Goal: Navigation & Orientation: Understand site structure

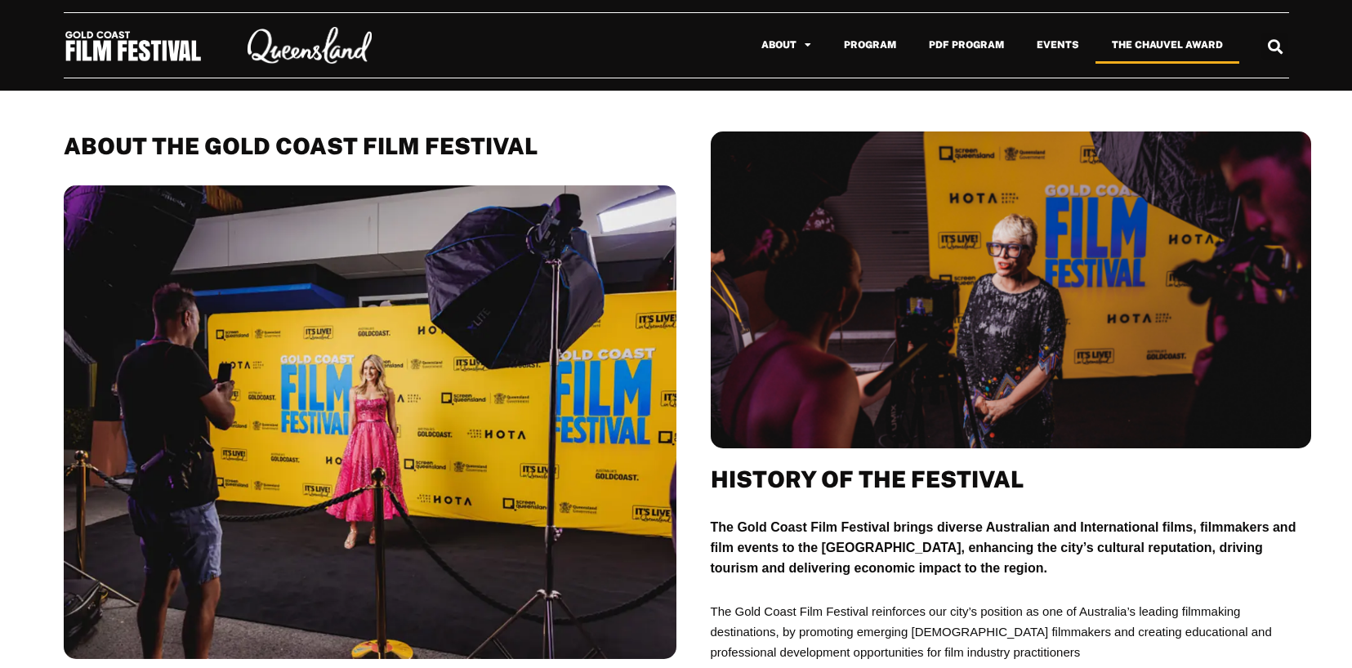
click at [1138, 46] on link "The Chauvel Award" at bounding box center [1167, 45] width 144 height 38
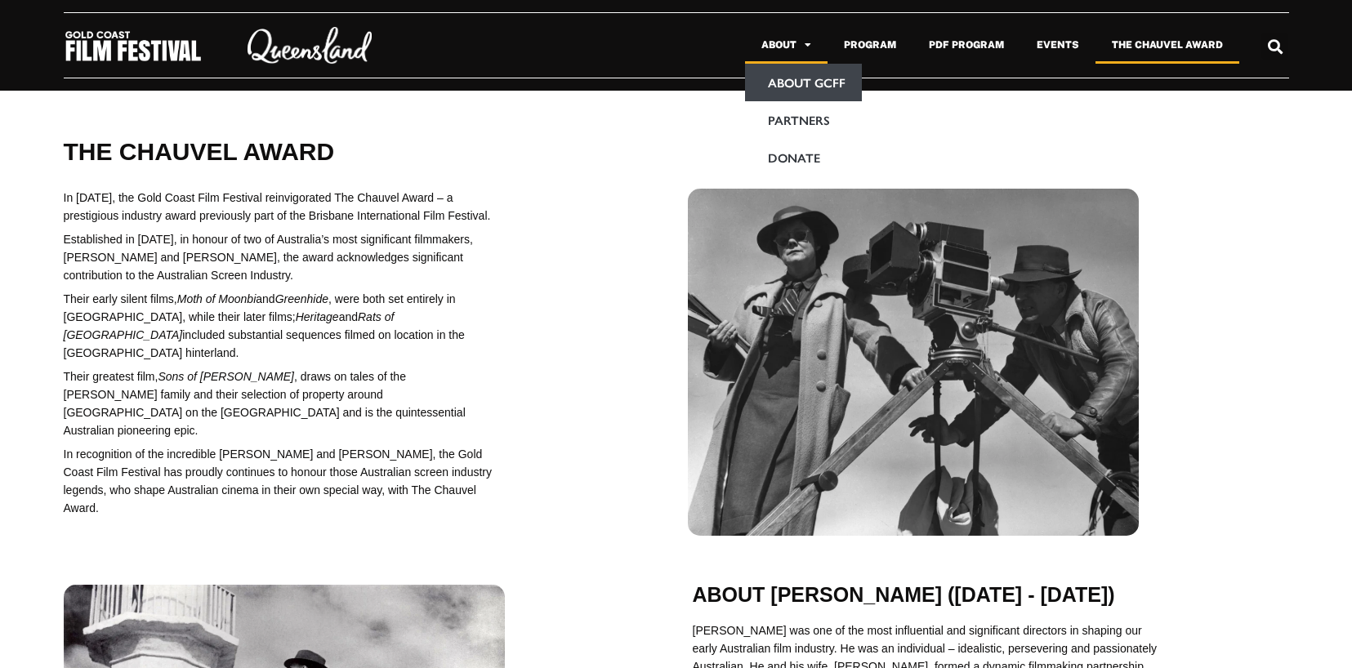
click at [787, 85] on link "About GCFF" at bounding box center [803, 83] width 117 height 38
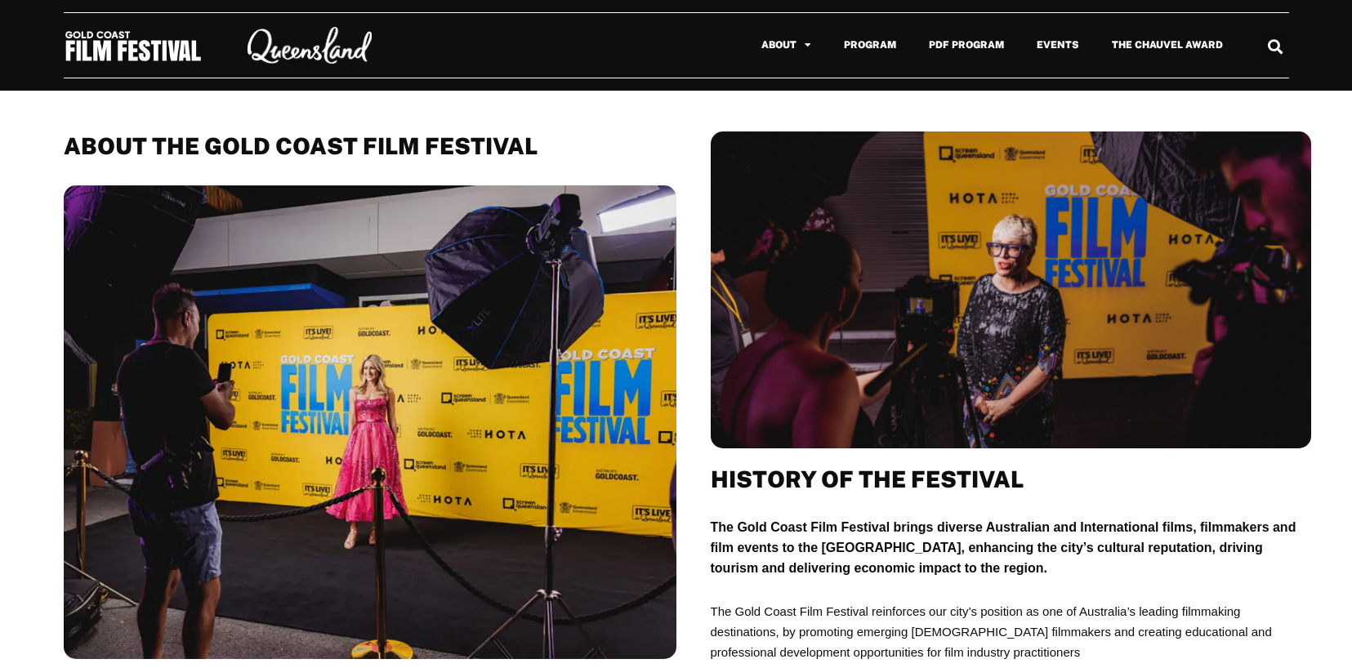
click at [132, 51] on img at bounding box center [133, 45] width 139 height 33
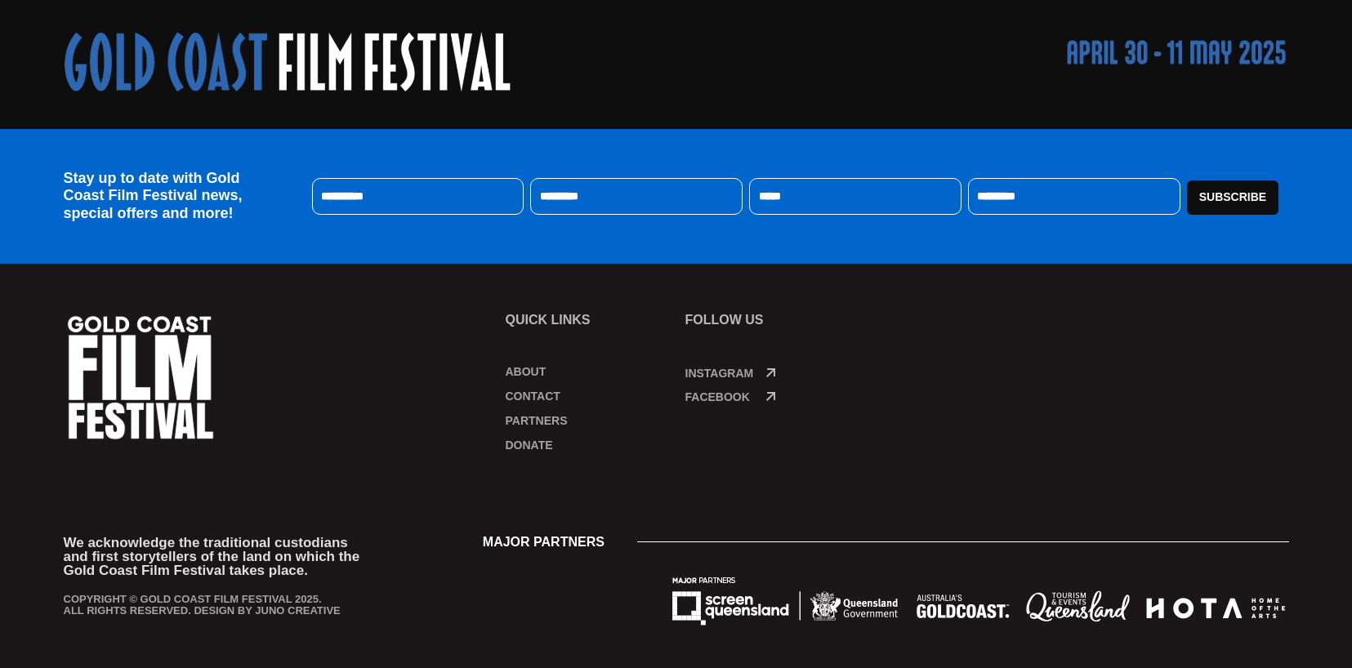
scroll to position [839, 0]
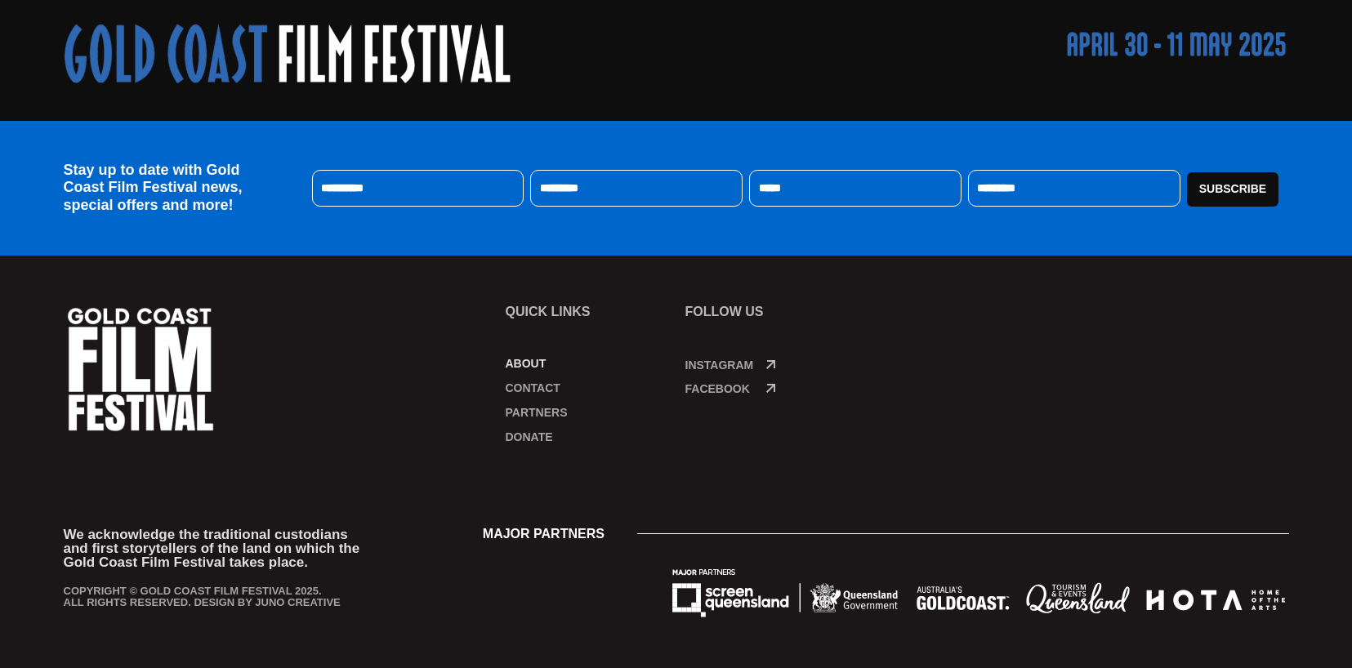
click at [520, 361] on link "About" at bounding box center [586, 363] width 163 height 16
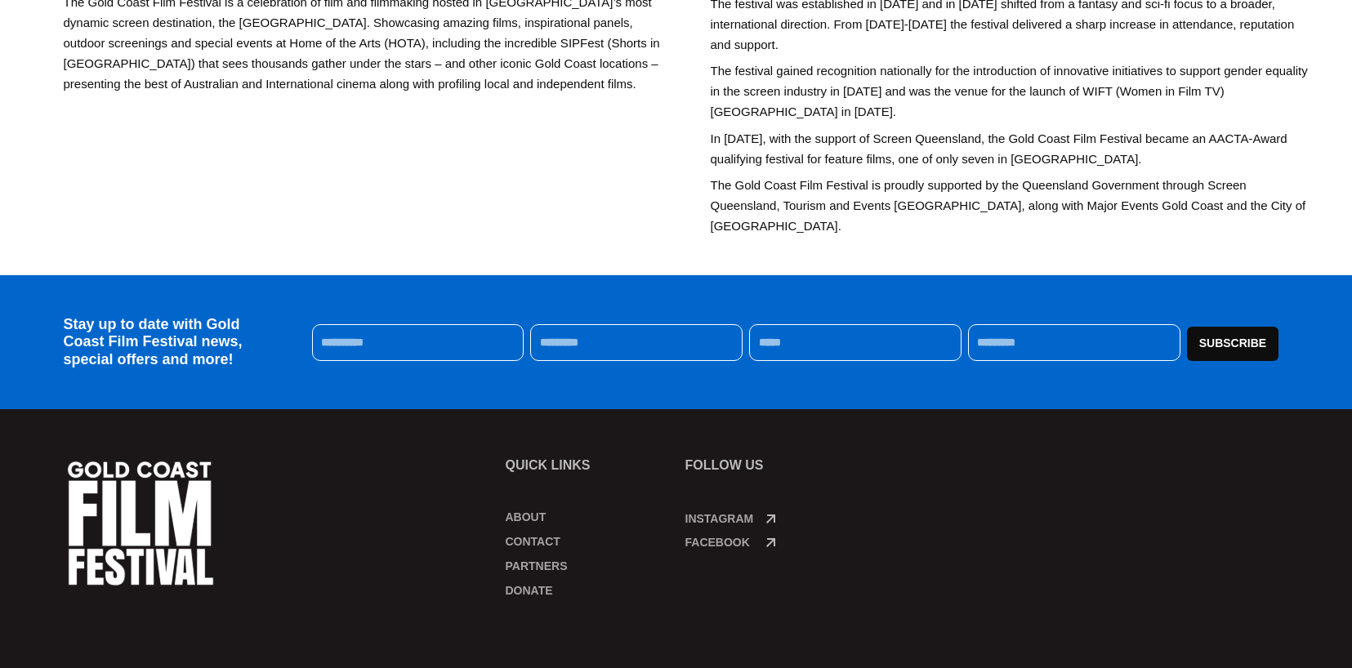
scroll to position [810, 0]
